Goal: Entertainment & Leisure: Browse casually

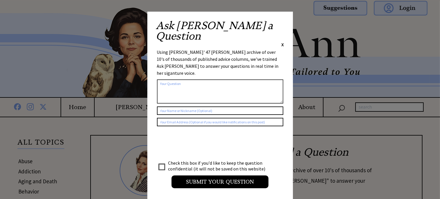
click at [284, 42] on span "X" at bounding box center [283, 45] width 3 height 6
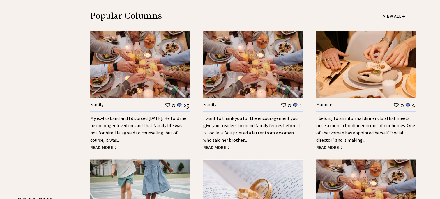
scroll to position [815, 0]
drag, startPoint x: 214, startPoint y: 144, endPoint x: 221, endPoint y: 141, distance: 7.8
click at [214, 144] on span "READ MORE →" at bounding box center [216, 147] width 26 height 6
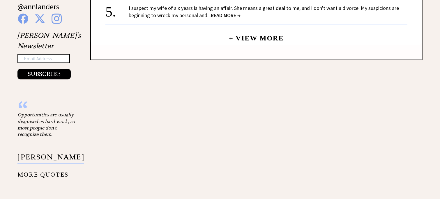
scroll to position [582, 0]
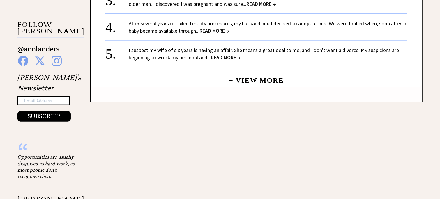
click at [228, 54] on span "READ MORE →" at bounding box center [226, 57] width 30 height 7
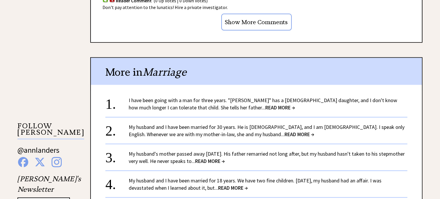
scroll to position [524, 0]
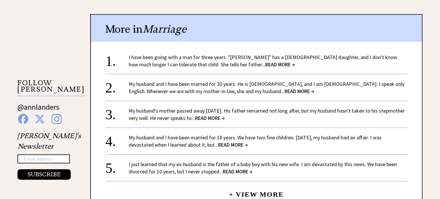
click at [243, 143] on span "READ MORE →" at bounding box center [233, 145] width 30 height 7
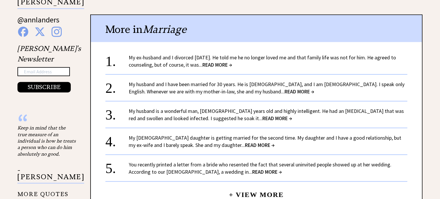
scroll to position [641, 0]
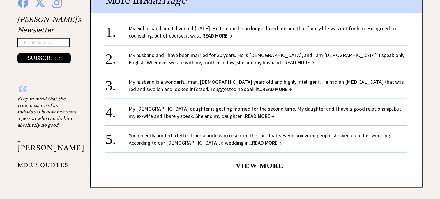
click at [252, 140] on span "READ MORE →" at bounding box center [267, 142] width 30 height 7
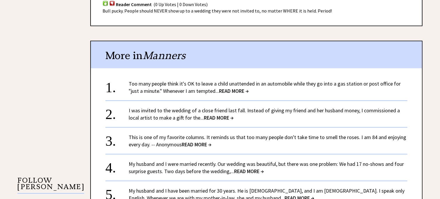
scroll to position [437, 0]
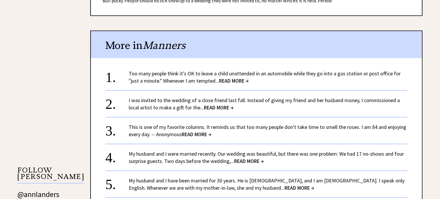
click at [227, 104] on span "READ MORE →" at bounding box center [219, 107] width 30 height 7
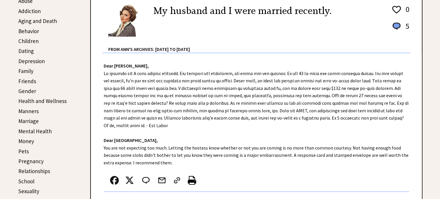
scroll to position [116, 0]
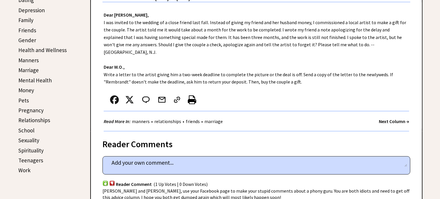
scroll to position [175, 0]
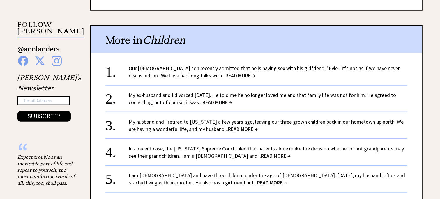
scroll to position [611, 0]
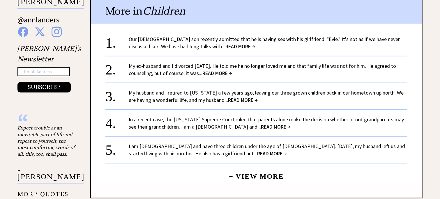
click at [229, 97] on span "READ MORE →" at bounding box center [243, 100] width 30 height 7
click at [231, 97] on span "READ MORE →" at bounding box center [243, 100] width 30 height 7
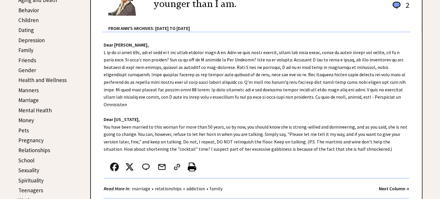
scroll to position [175, 0]
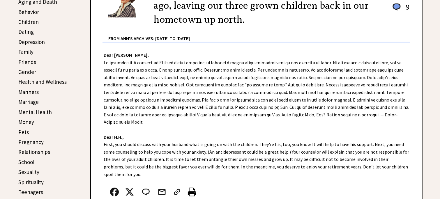
scroll to position [146, 0]
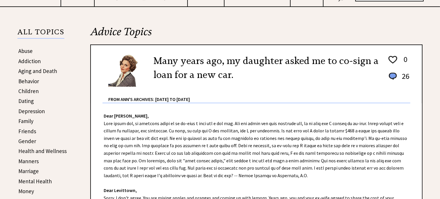
scroll to position [87, 0]
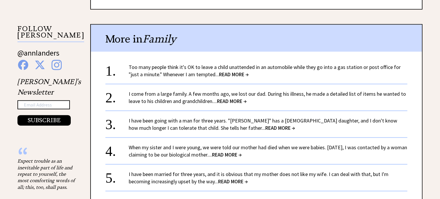
scroll to position [611, 0]
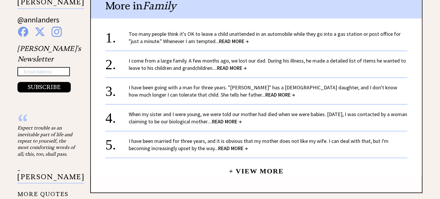
click at [228, 145] on span "READ MORE →" at bounding box center [233, 148] width 30 height 7
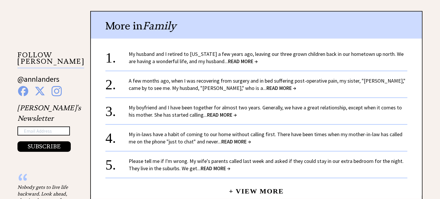
scroll to position [553, 0]
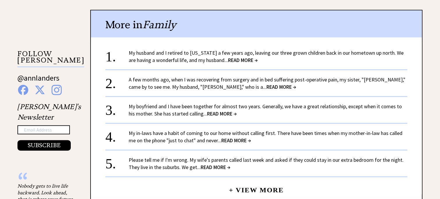
click at [266, 84] on span "READ MORE →" at bounding box center [281, 87] width 30 height 7
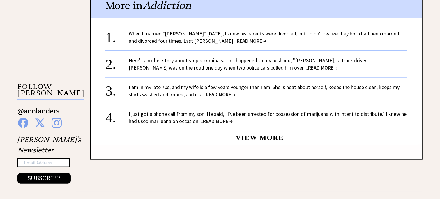
scroll to position [524, 0]
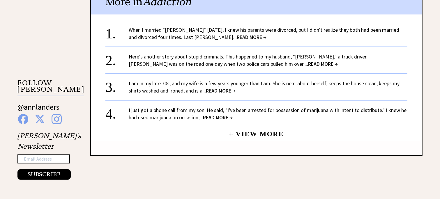
click at [227, 115] on span "READ MORE →" at bounding box center [218, 117] width 30 height 7
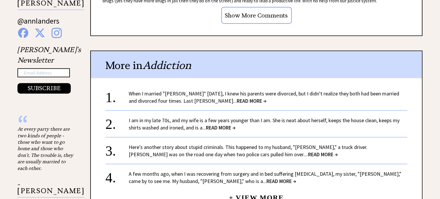
scroll to position [641, 0]
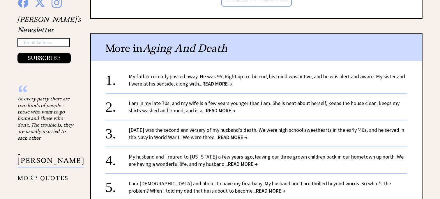
scroll to position [699, 0]
